Goal: Consume media (video, audio): Consume media (video, audio)

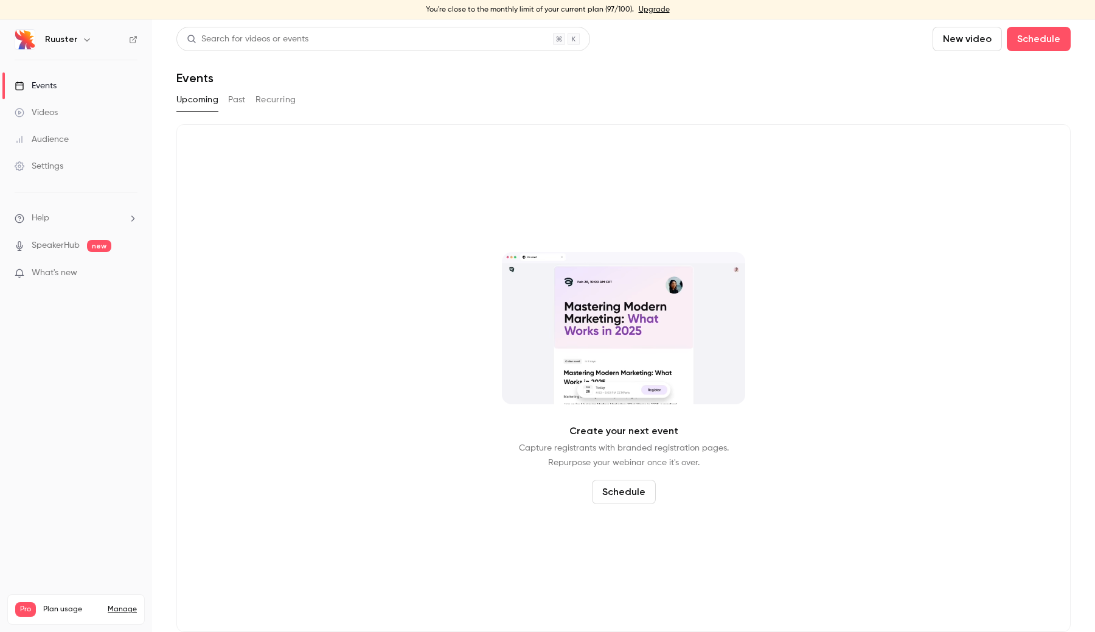
click at [227, 97] on div "Upcoming Past Recurring" at bounding box center [623, 99] width 895 height 19
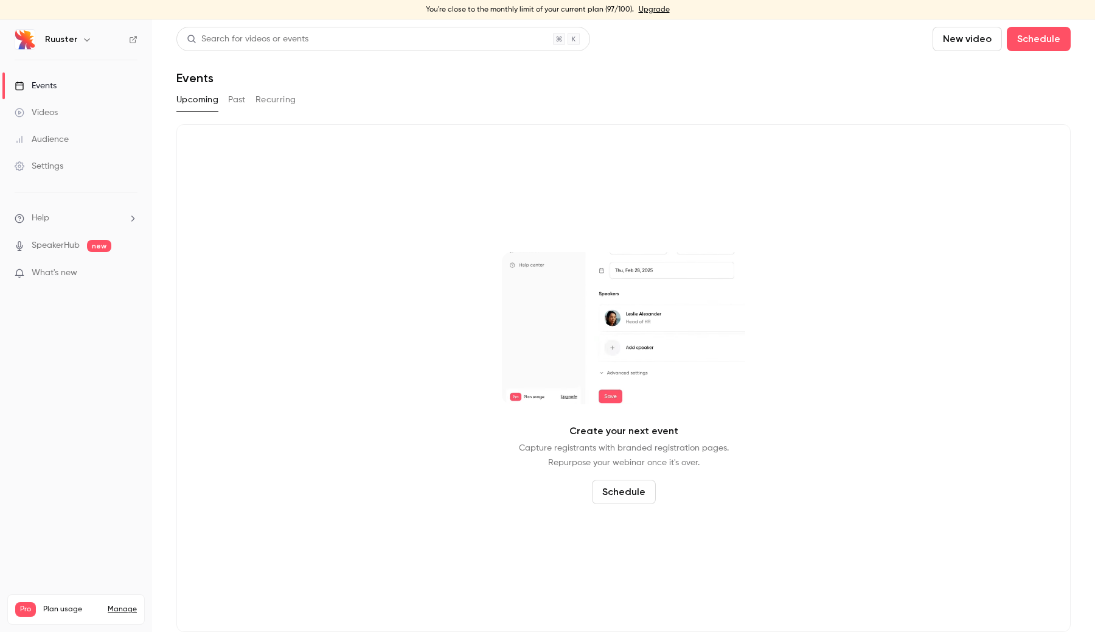
click at [239, 101] on button "Past" at bounding box center [237, 99] width 18 height 19
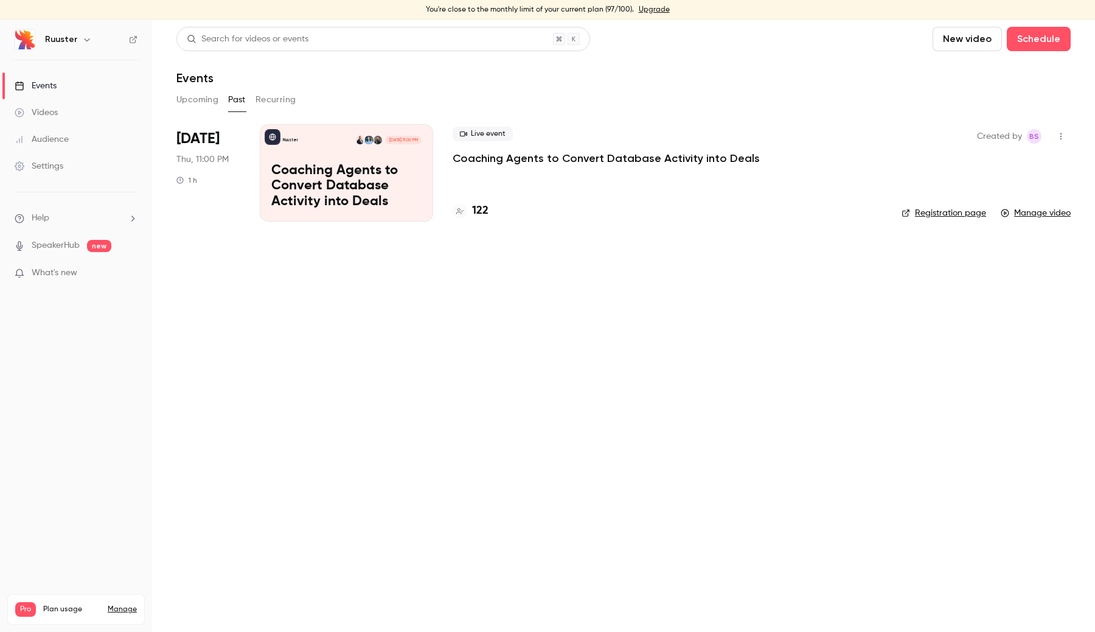
click at [1044, 215] on link "Manage video" at bounding box center [1036, 213] width 70 height 12
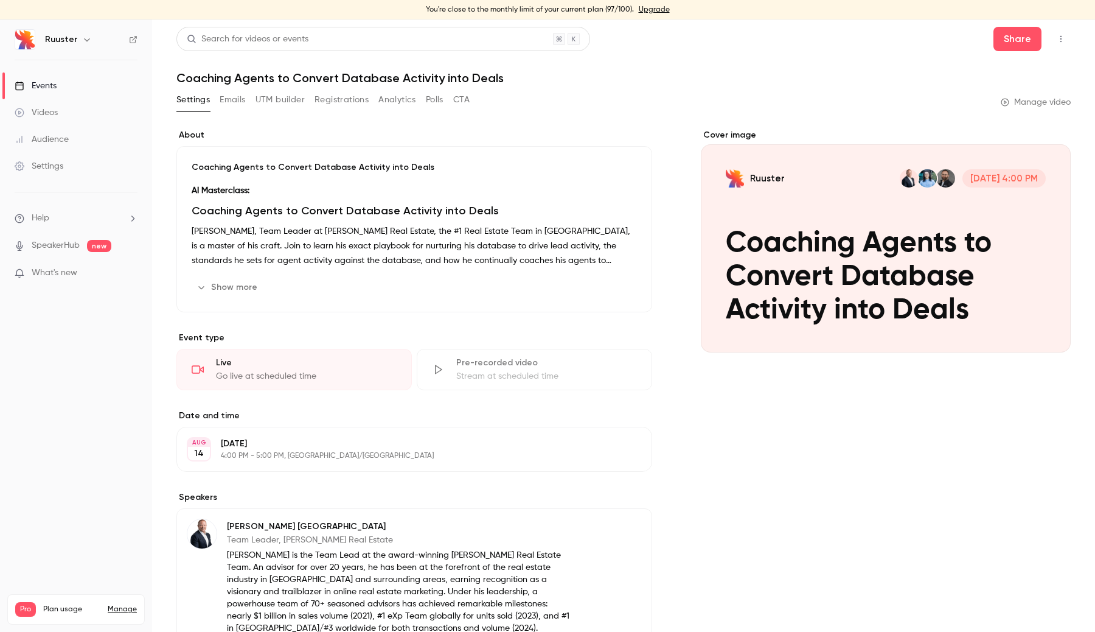
click at [62, 103] on link "Videos" at bounding box center [76, 112] width 152 height 27
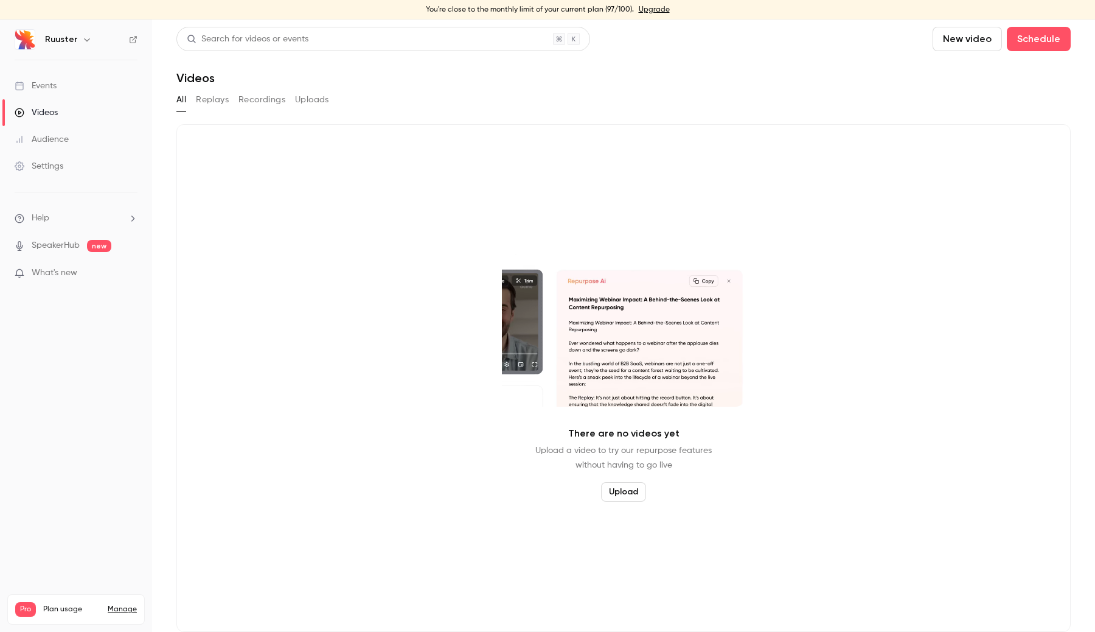
click at [226, 100] on button "Replays" at bounding box center [212, 99] width 33 height 19
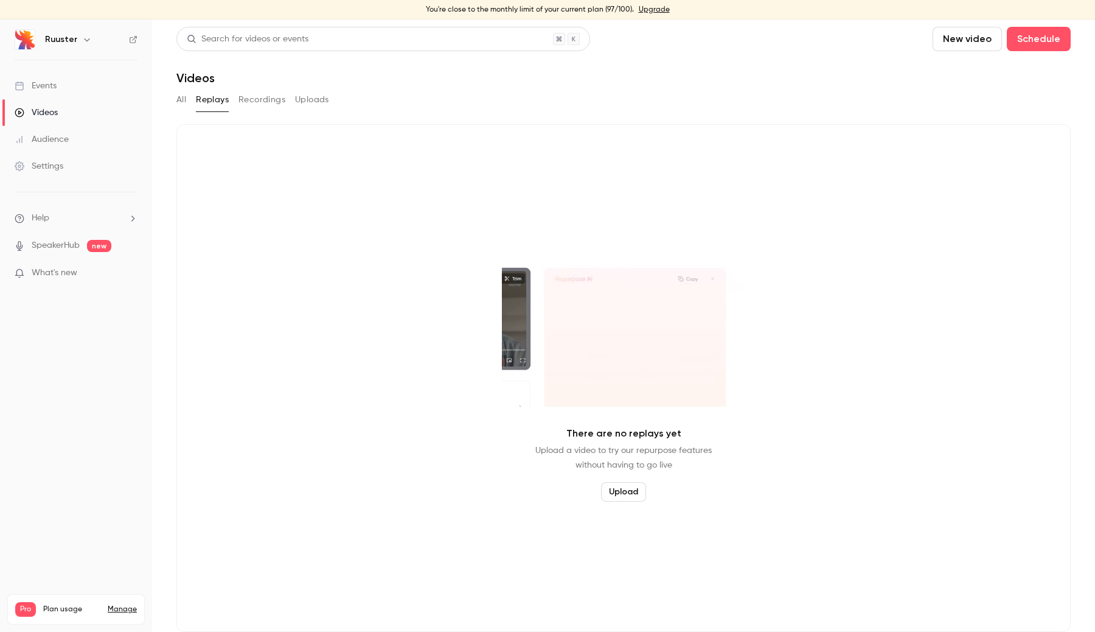
click at [89, 89] on link "Events" at bounding box center [76, 85] width 152 height 27
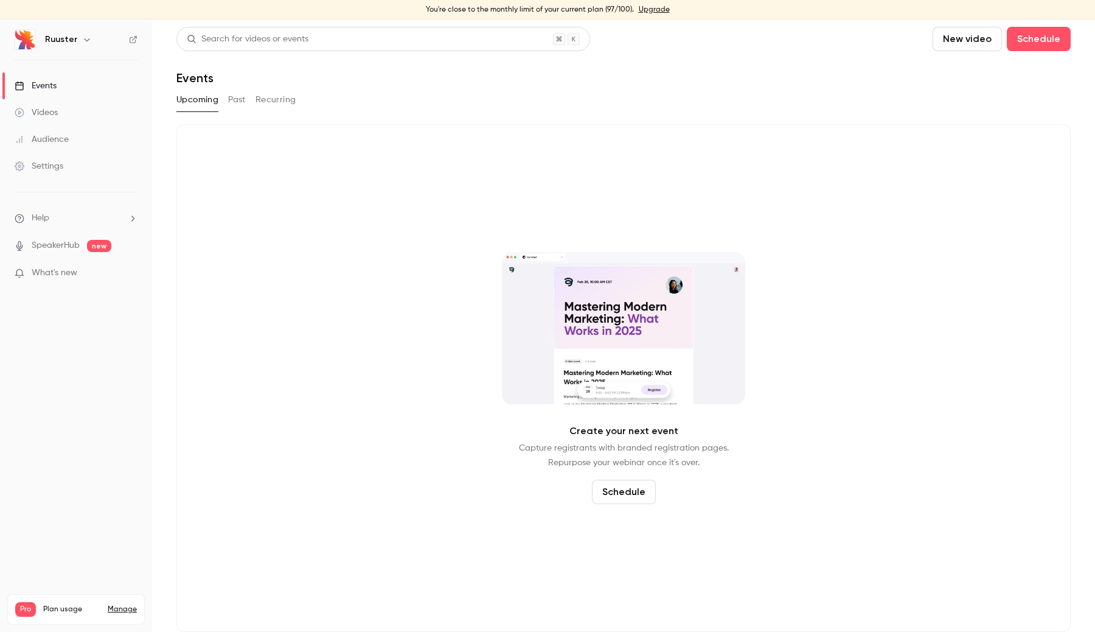
click at [236, 102] on button "Past" at bounding box center [237, 99] width 18 height 19
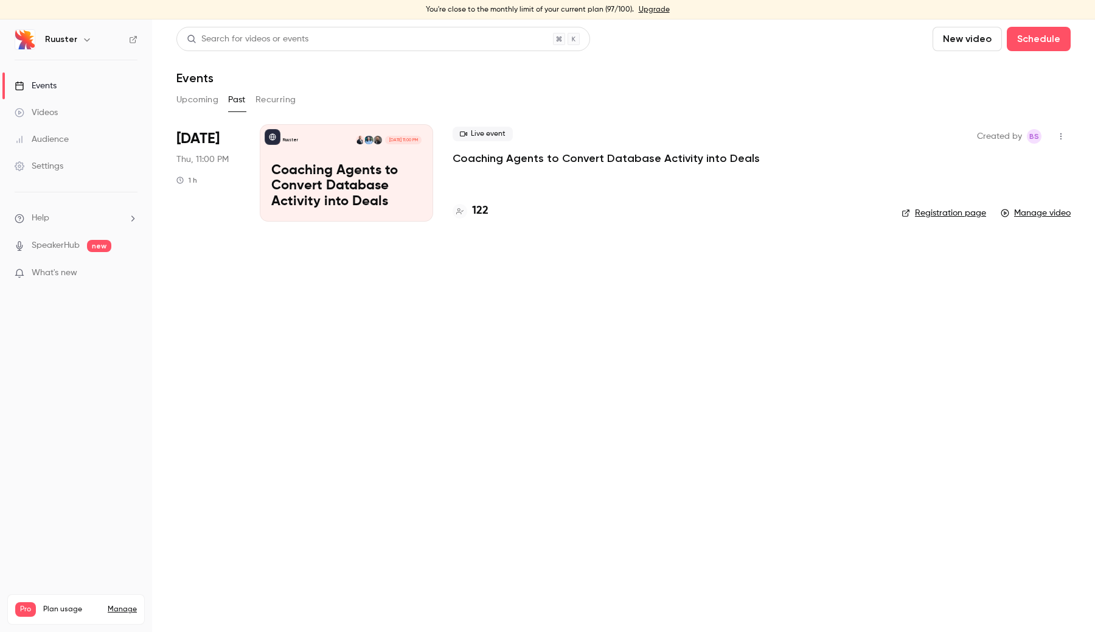
click at [320, 190] on p "Coaching Agents to Convert Database Activity into Deals" at bounding box center [346, 186] width 150 height 47
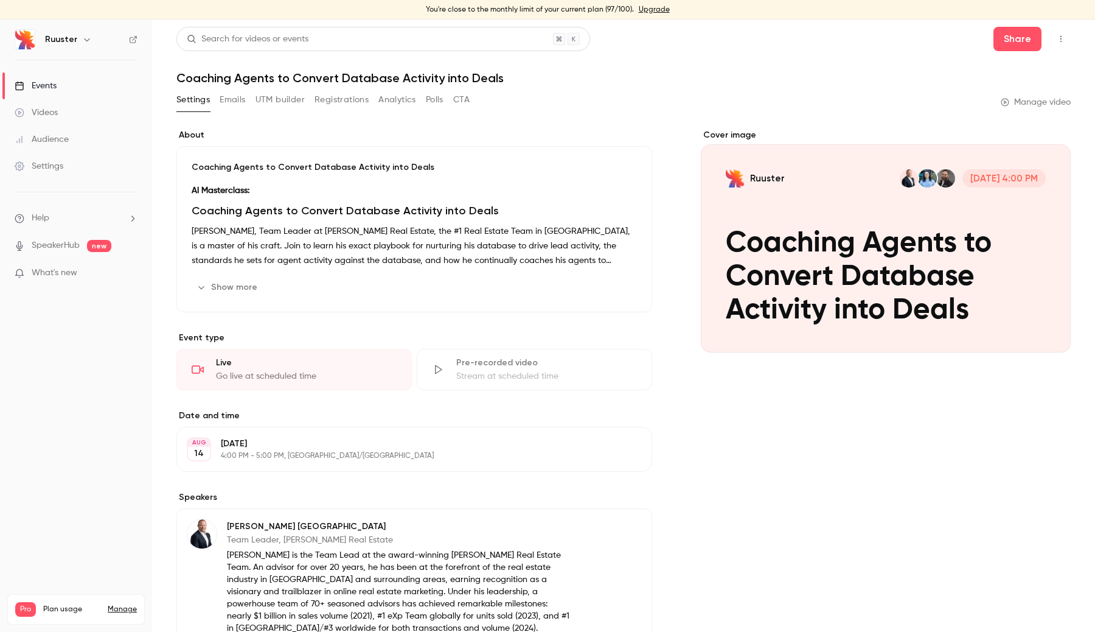
click at [34, 85] on div "Events" at bounding box center [36, 86] width 42 height 12
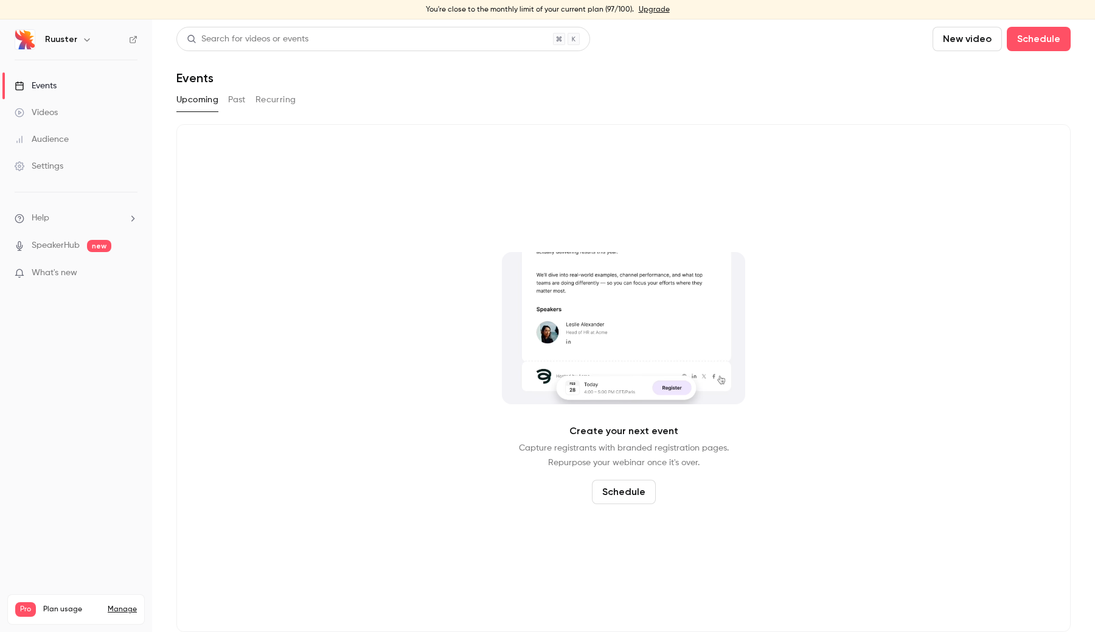
click at [42, 111] on div "Videos" at bounding box center [36, 113] width 43 height 12
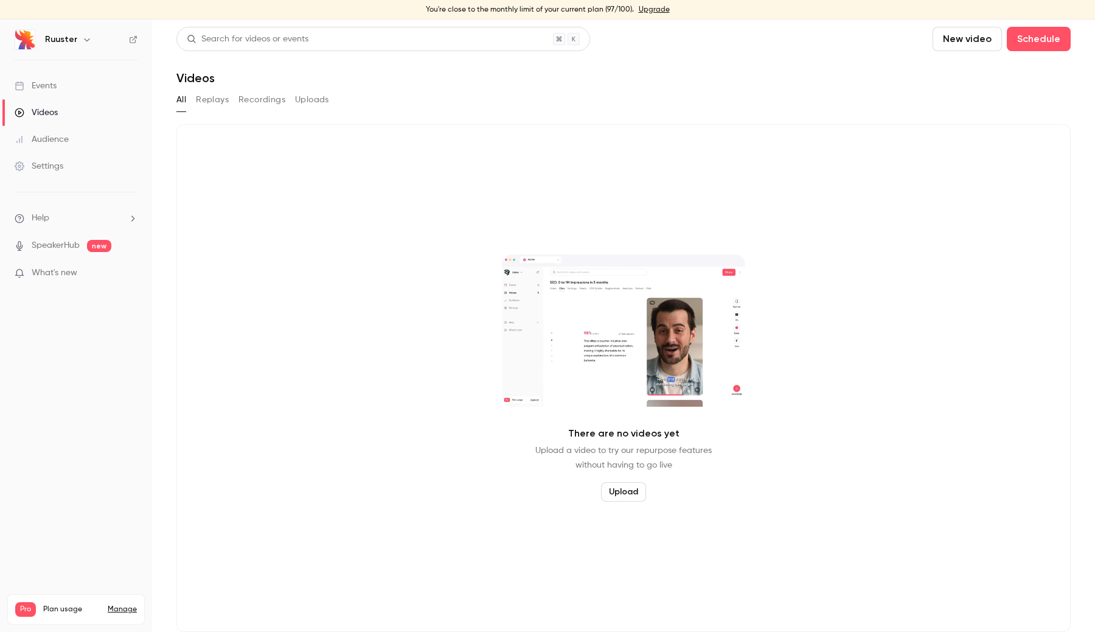
click at [221, 100] on button "Replays" at bounding box center [212, 99] width 33 height 19
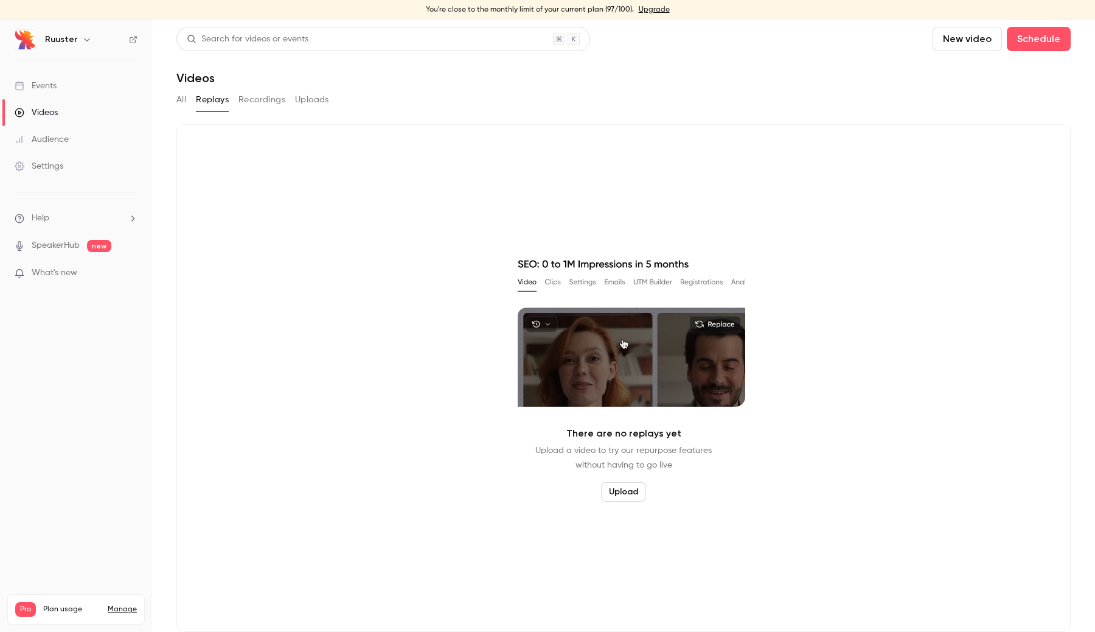
click at [108, 90] on link "Events" at bounding box center [76, 85] width 152 height 27
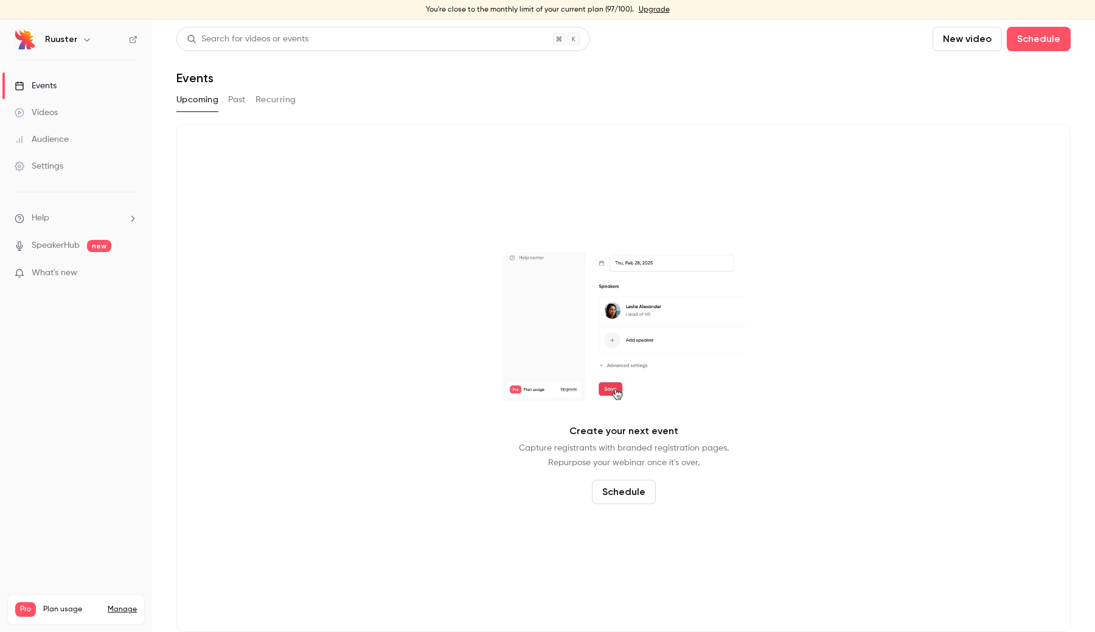
click at [76, 108] on link "Videos" at bounding box center [76, 112] width 152 height 27
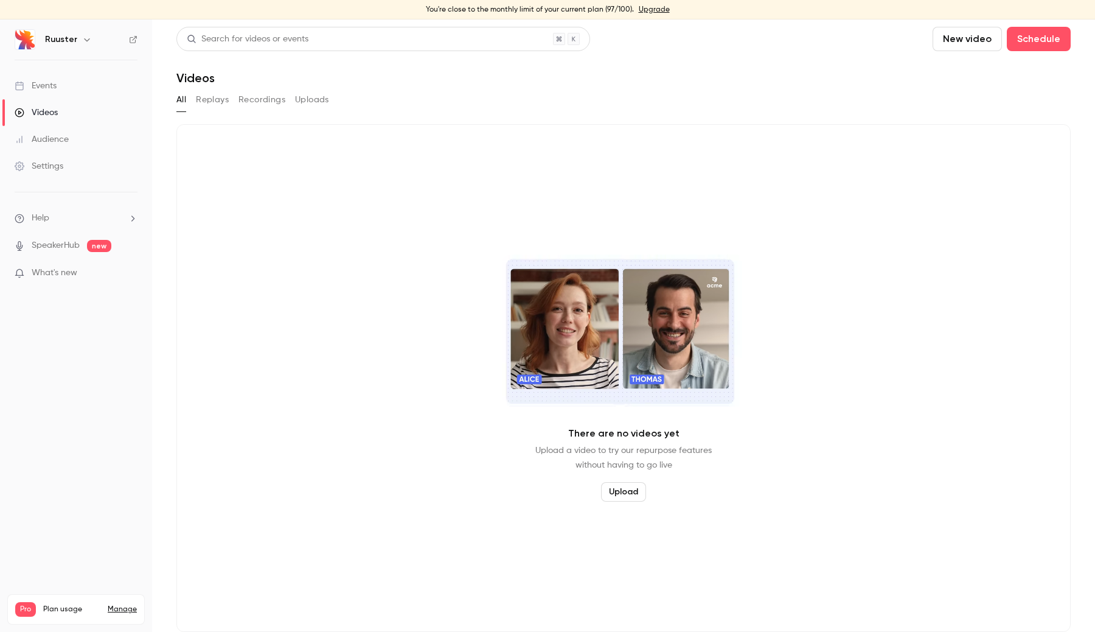
click at [206, 102] on button "Replays" at bounding box center [212, 99] width 33 height 19
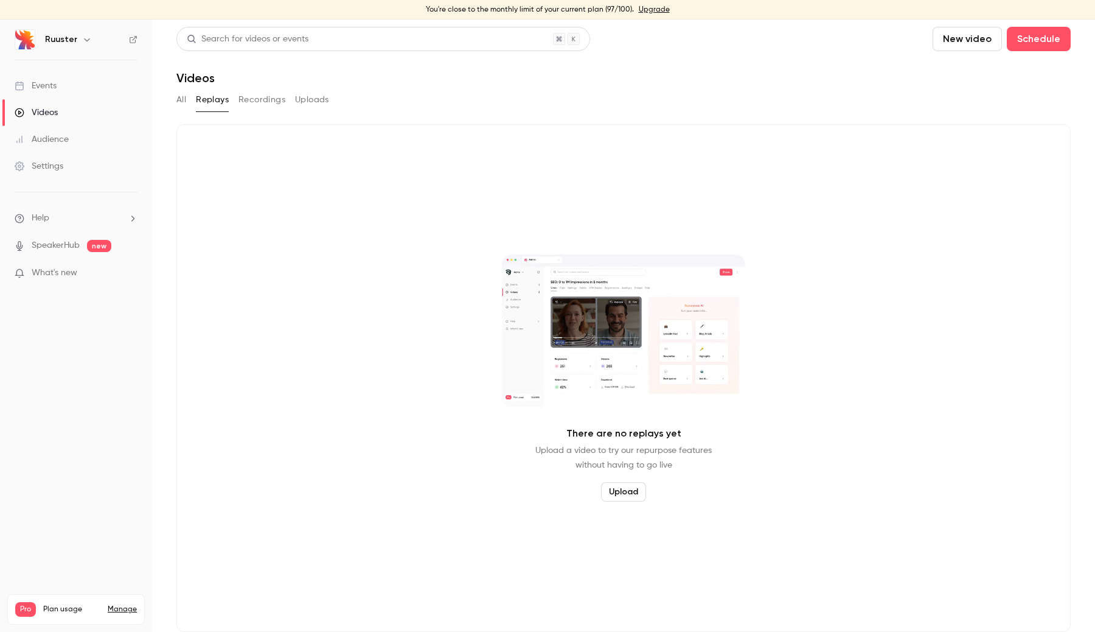
click at [62, 86] on link "Events" at bounding box center [76, 85] width 152 height 27
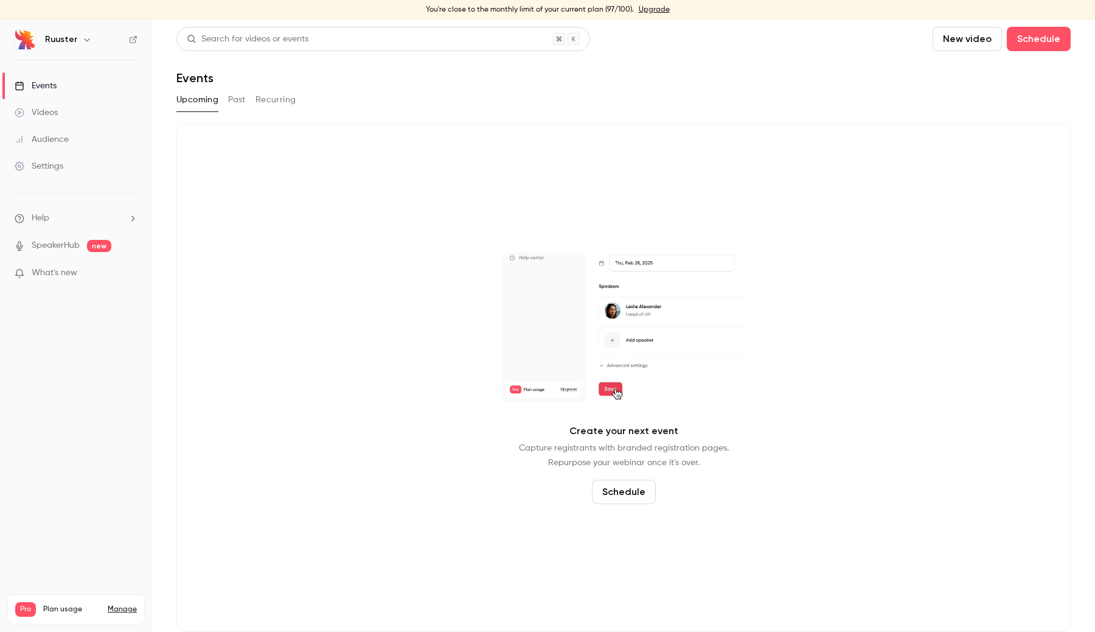
click at [85, 42] on icon "button" at bounding box center [87, 40] width 10 height 10
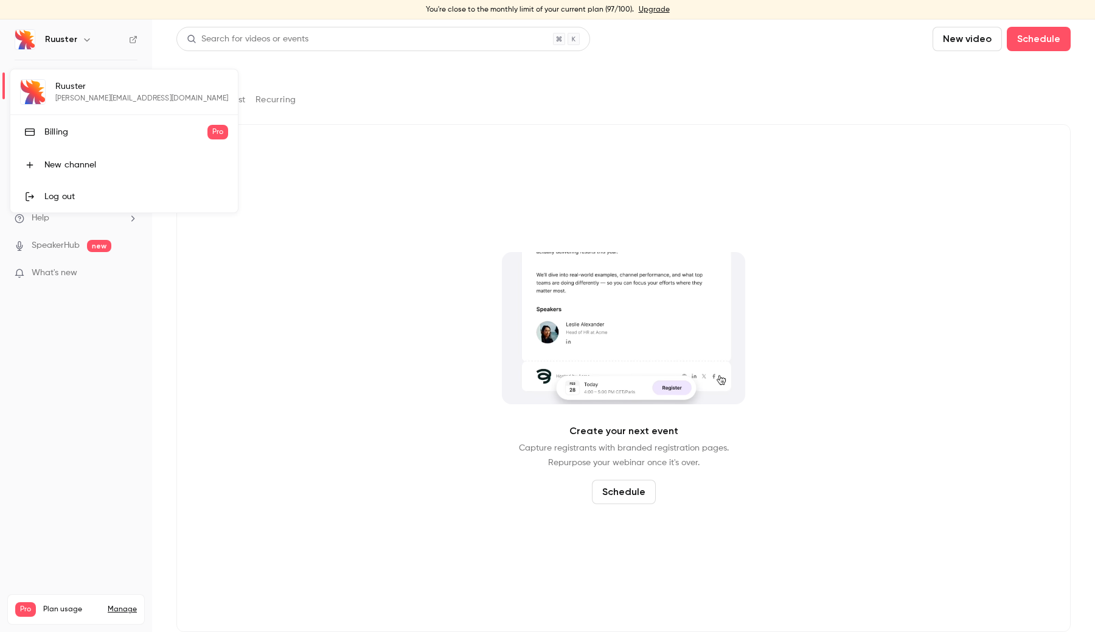
click at [231, 218] on div at bounding box center [547, 316] width 1095 height 632
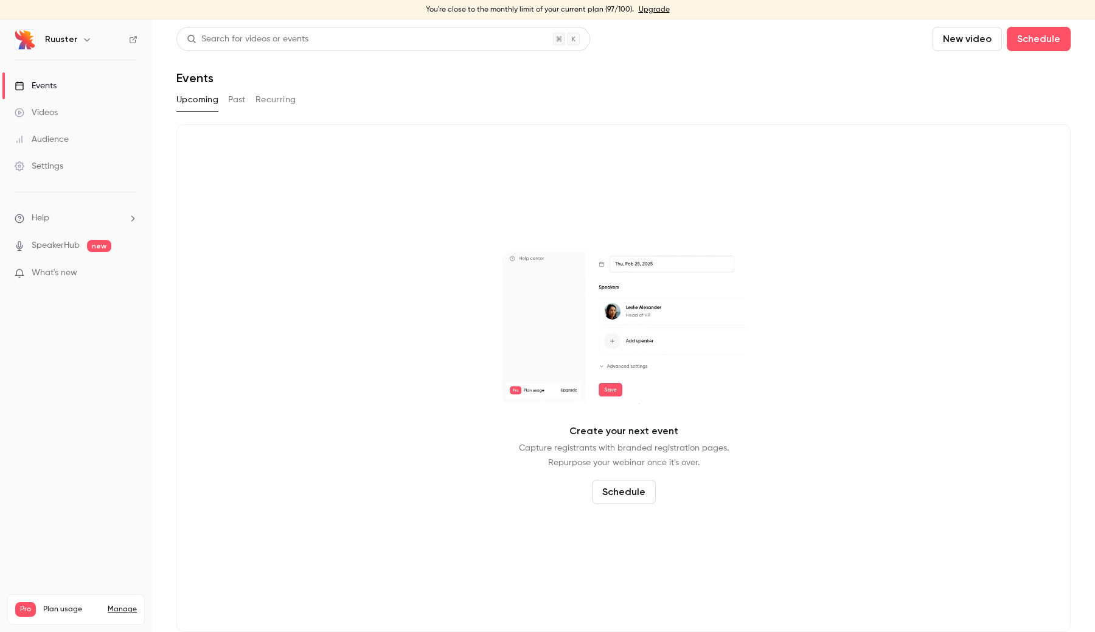
click at [240, 104] on button "Past" at bounding box center [237, 99] width 18 height 19
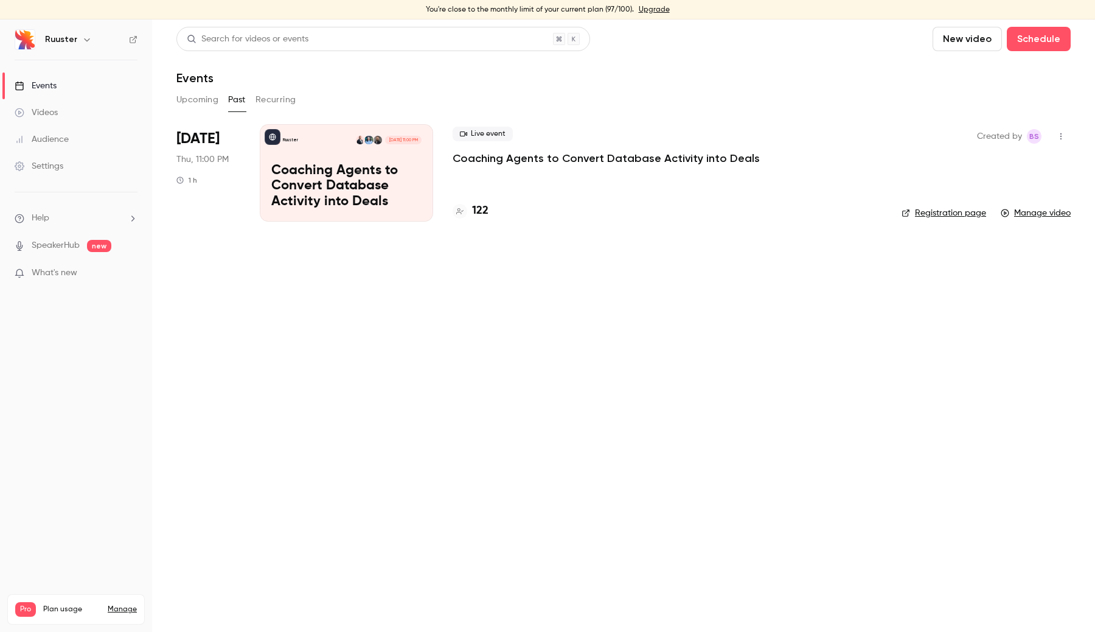
click at [1046, 214] on link "Manage video" at bounding box center [1036, 213] width 70 height 12
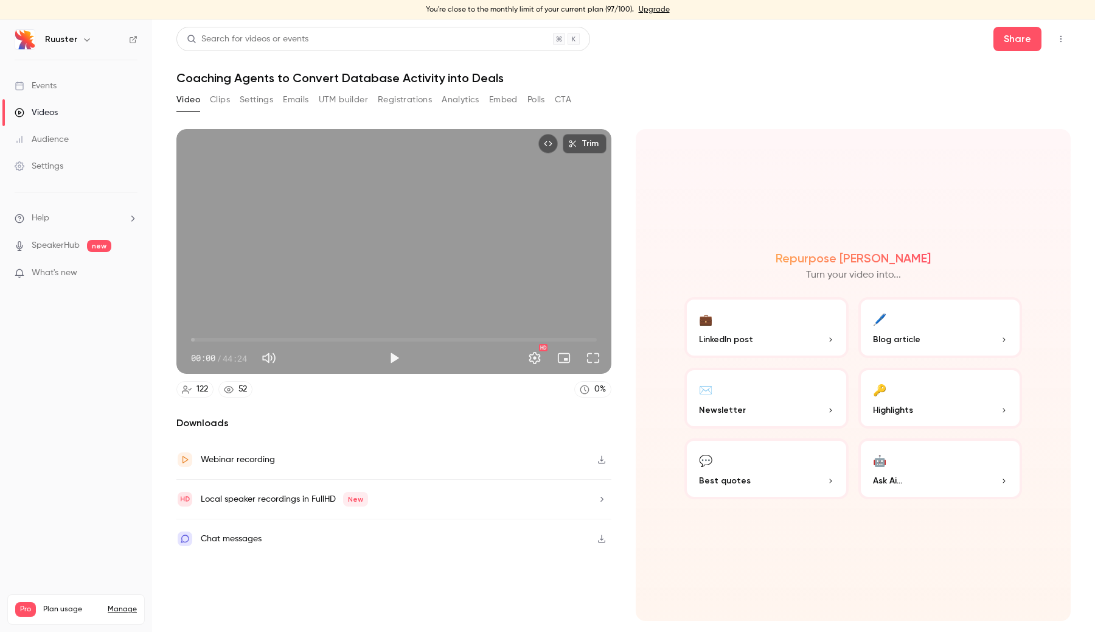
click at [405, 355] on button "Play" at bounding box center [394, 358] width 24 height 24
click at [372, 338] on span "19:46" at bounding box center [394, 339] width 406 height 19
click at [464, 338] on span "19:47" at bounding box center [394, 339] width 406 height 19
click at [552, 340] on span "29:55" at bounding box center [394, 339] width 406 height 19
type input "******"
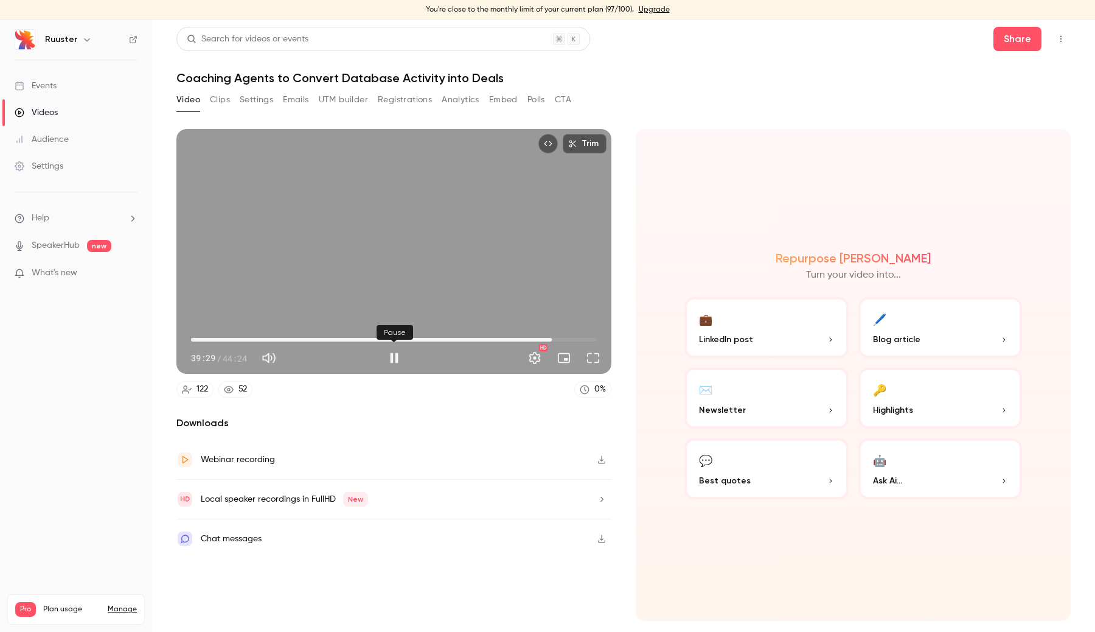
click at [393, 364] on button "Pause" at bounding box center [394, 358] width 24 height 24
click at [66, 110] on link "Videos" at bounding box center [76, 112] width 152 height 27
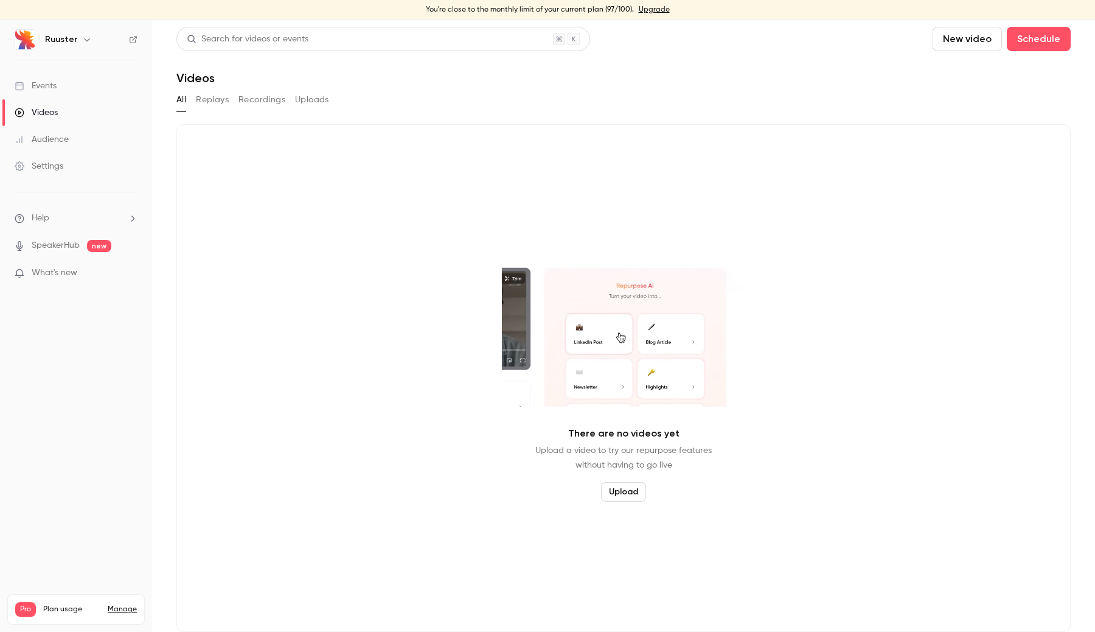
click at [219, 96] on button "Replays" at bounding box center [212, 99] width 33 height 19
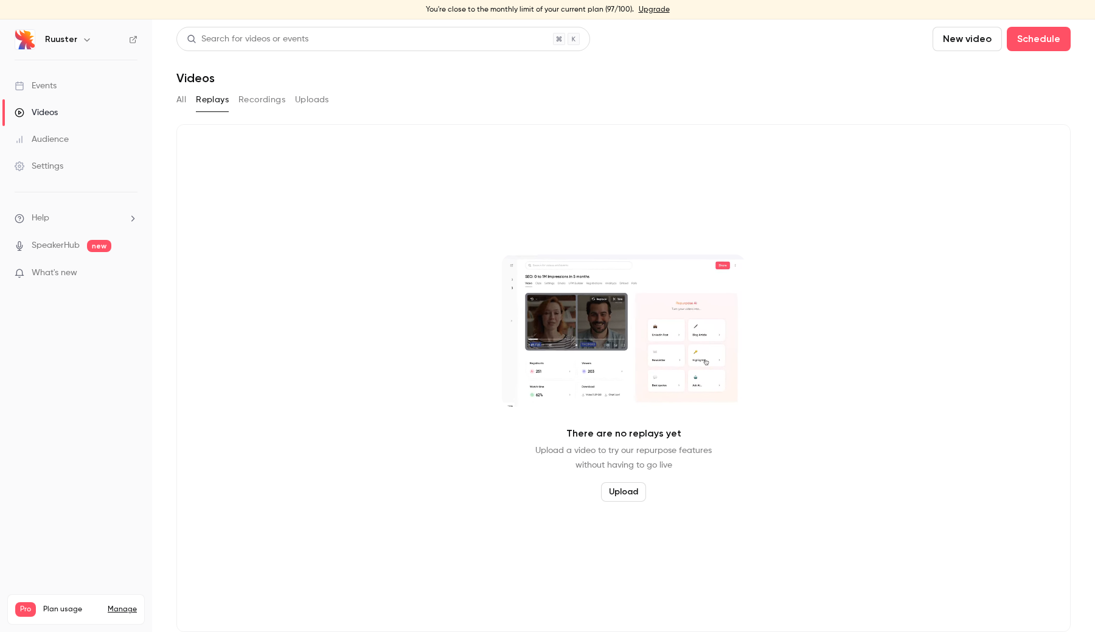
click at [256, 102] on button "Recordings" at bounding box center [262, 99] width 47 height 19
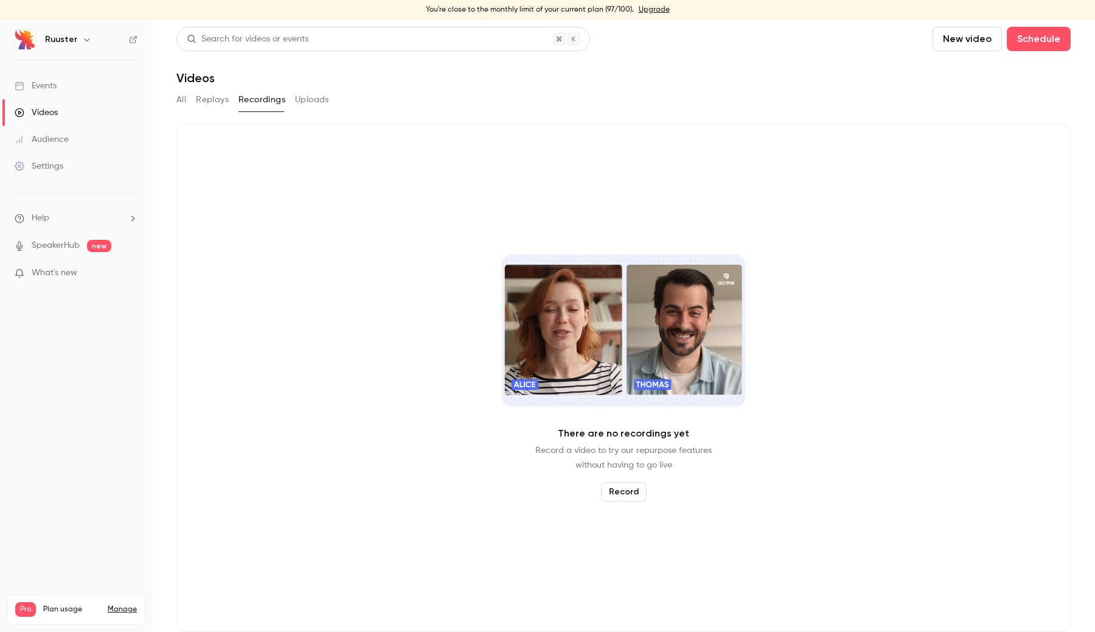
click at [327, 102] on button "Uploads" at bounding box center [312, 99] width 34 height 19
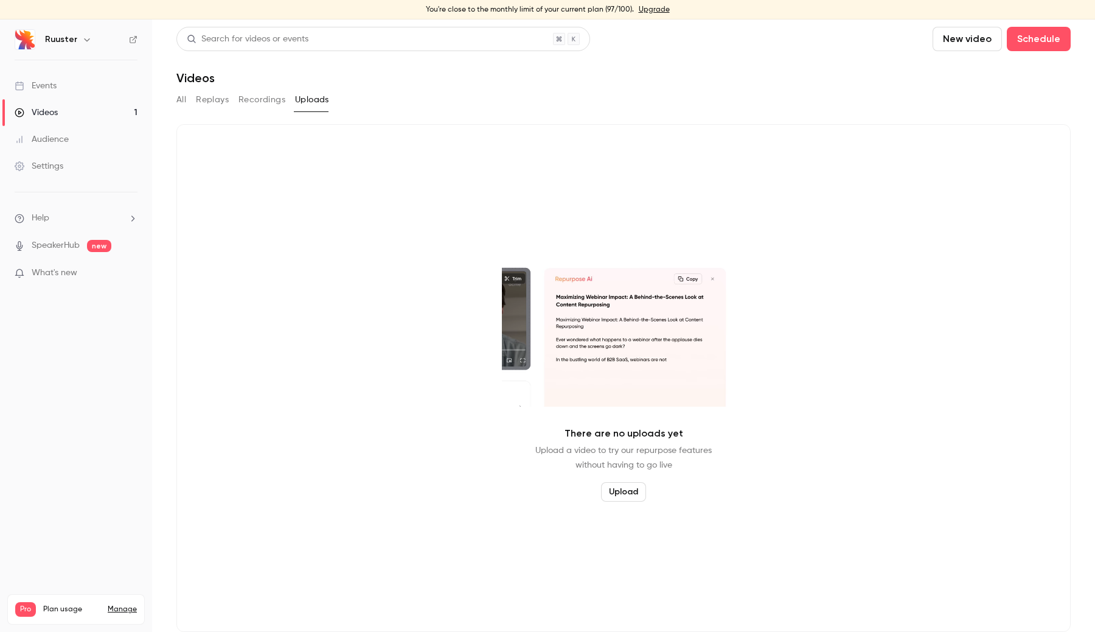
click at [83, 113] on link "Videos 1" at bounding box center [76, 112] width 152 height 27
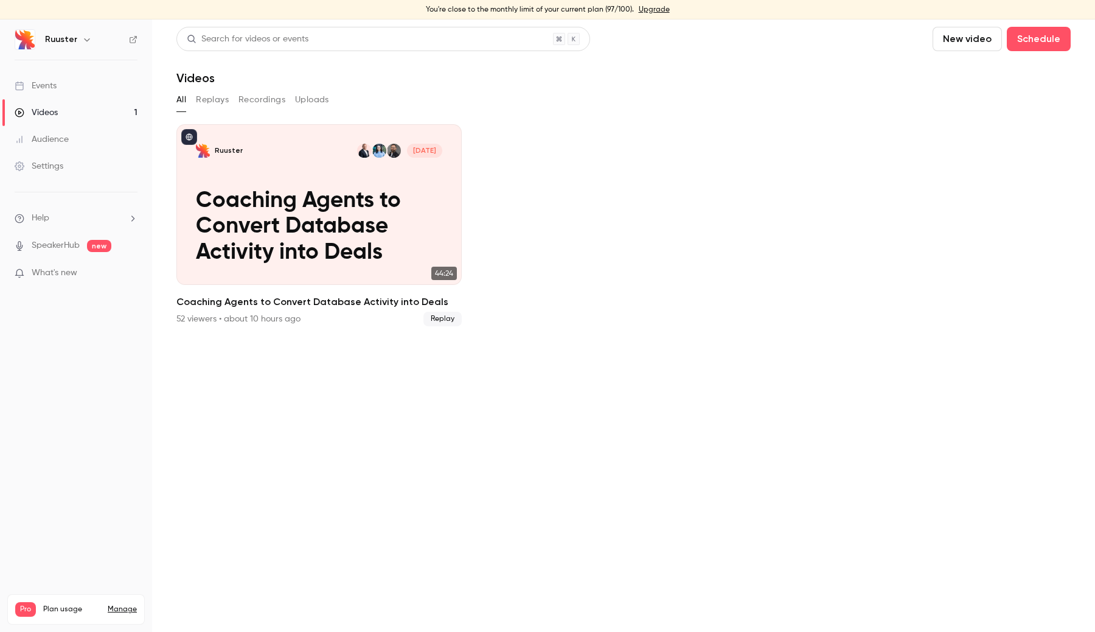
click at [231, 211] on p "Coaching Agents to Convert Database Activity into Deals" at bounding box center [319, 226] width 246 height 77
